Goal: Check status

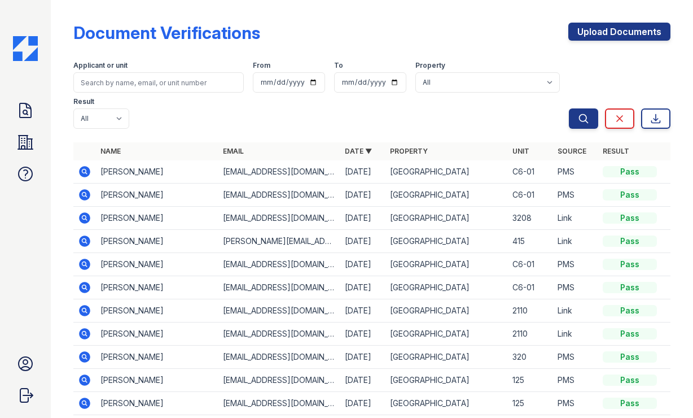
click at [22, 42] on img at bounding box center [25, 48] width 25 height 25
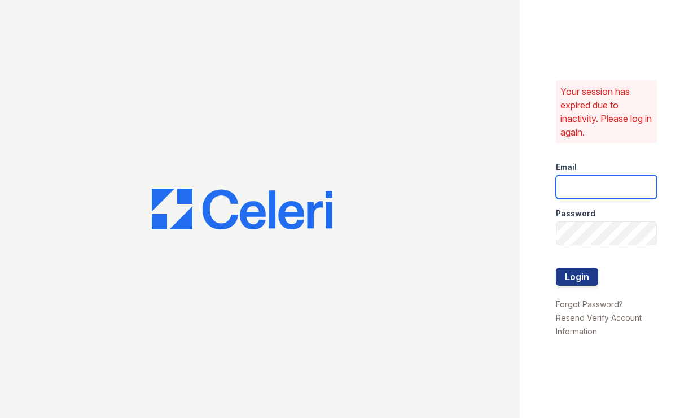
click at [581, 186] on input "email" at bounding box center [606, 187] width 101 height 24
type input "astonpark@nmresidential.com"
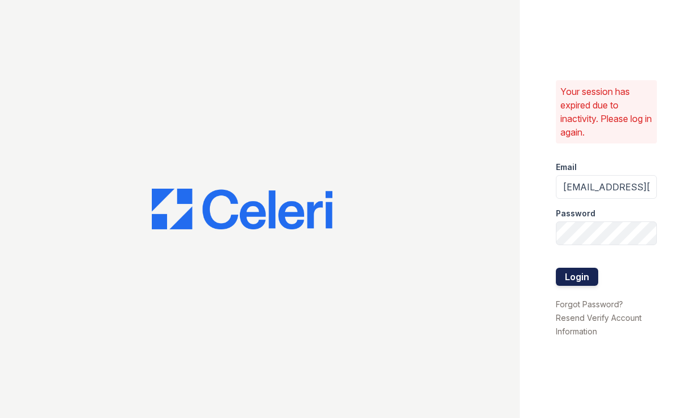
click at [567, 275] on button "Login" at bounding box center [577, 277] width 42 height 18
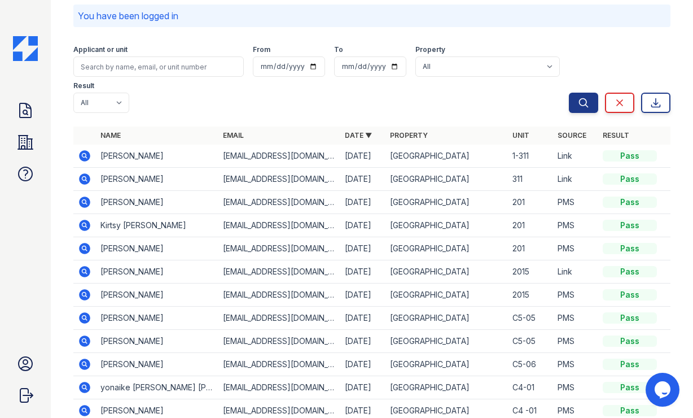
scroll to position [51, 0]
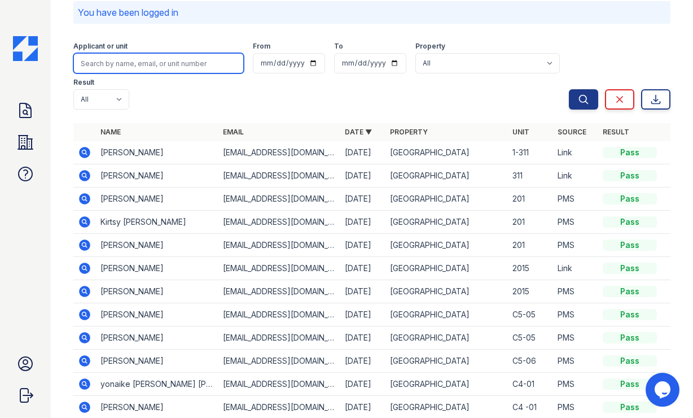
click at [125, 60] on input "search" at bounding box center [158, 63] width 170 height 20
type input "[PERSON_NAME]"
click at [569, 89] on button "Search" at bounding box center [583, 99] width 29 height 20
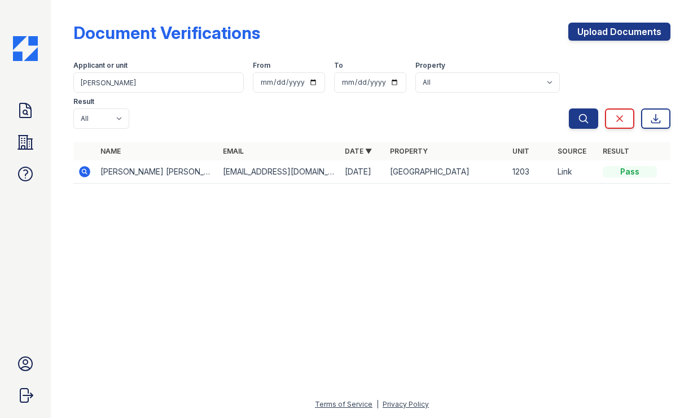
click at [27, 51] on img at bounding box center [25, 48] width 25 height 25
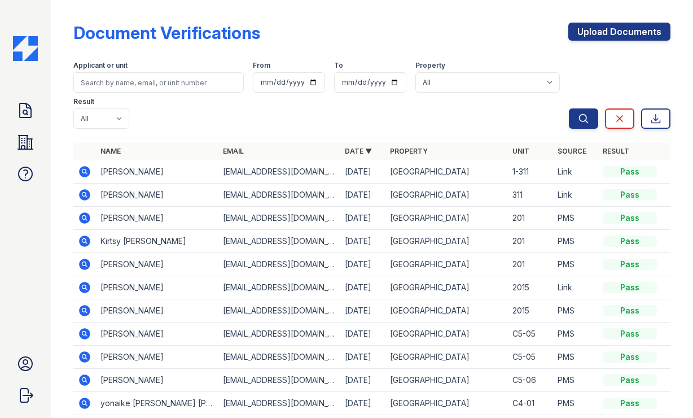
scroll to position [47, 0]
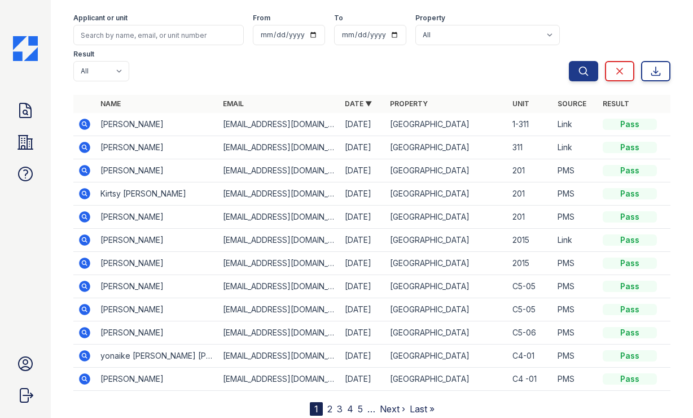
click at [330, 403] on link "2" at bounding box center [329, 408] width 5 height 11
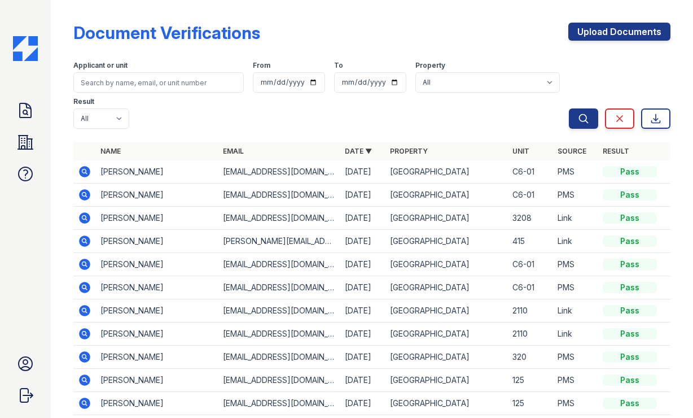
scroll to position [47, 0]
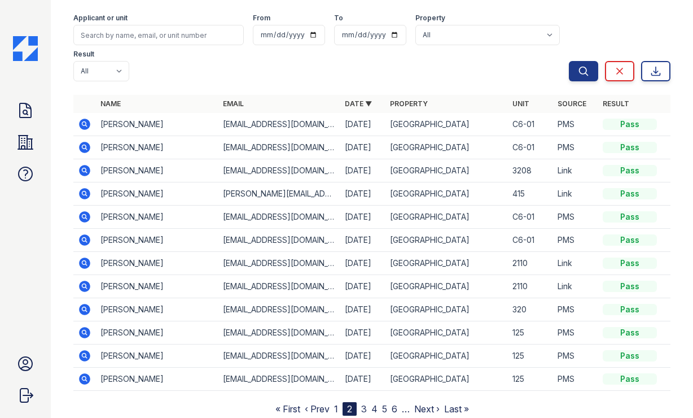
click at [337, 403] on link "1" at bounding box center [336, 408] width 4 height 11
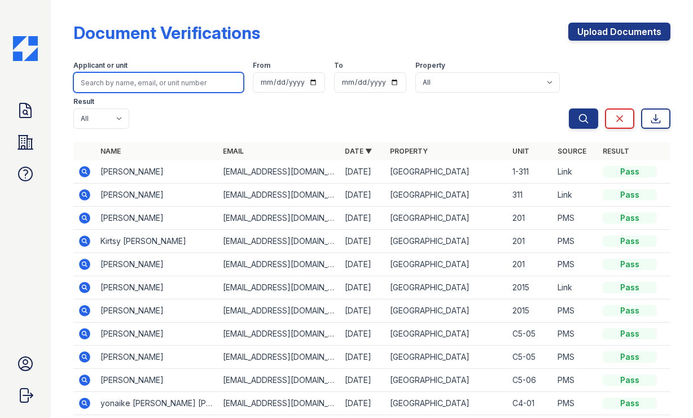
click at [142, 86] on input "search" at bounding box center [158, 82] width 170 height 20
type input "[PERSON_NAME]"
click at [569, 108] on button "Search" at bounding box center [583, 118] width 29 height 20
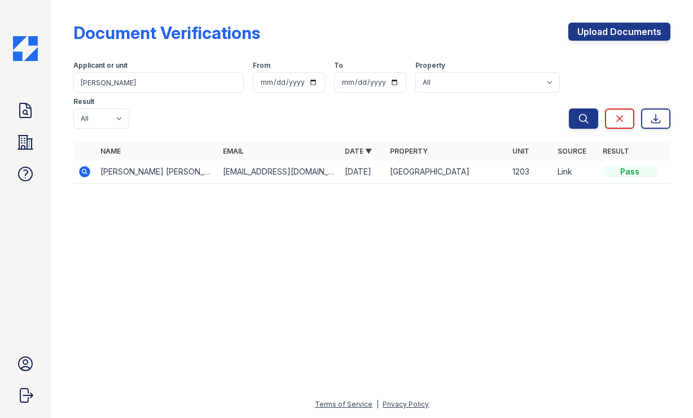
click at [82, 165] on icon at bounding box center [85, 172] width 14 height 14
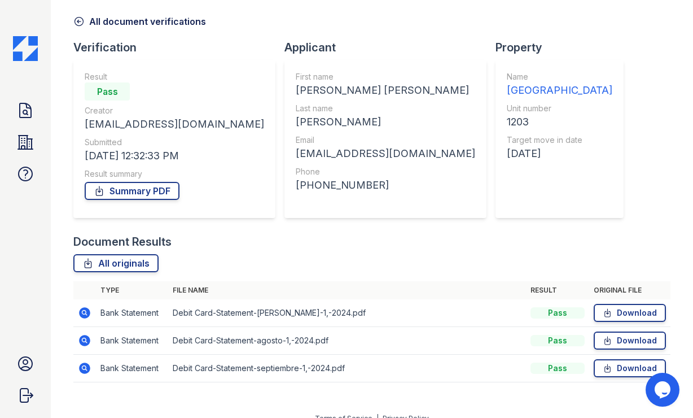
scroll to position [55, 0]
